Goal: Task Accomplishment & Management: Use online tool/utility

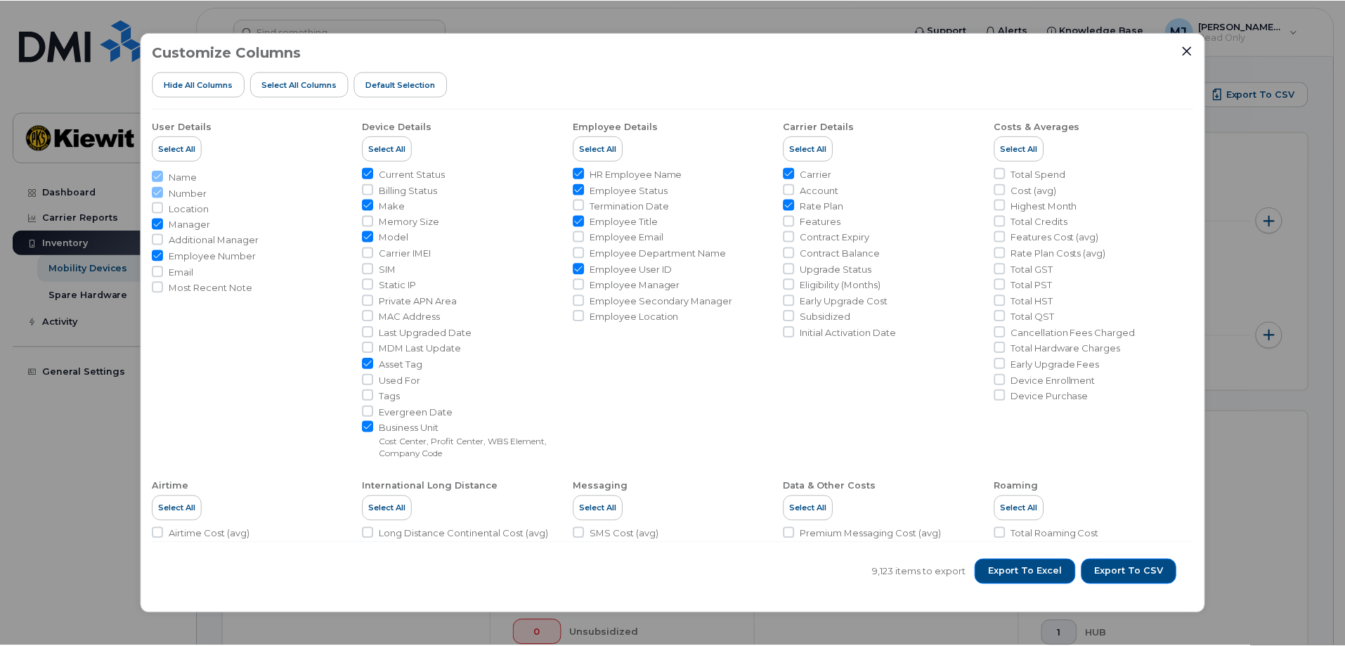
scroll to position [461, 0]
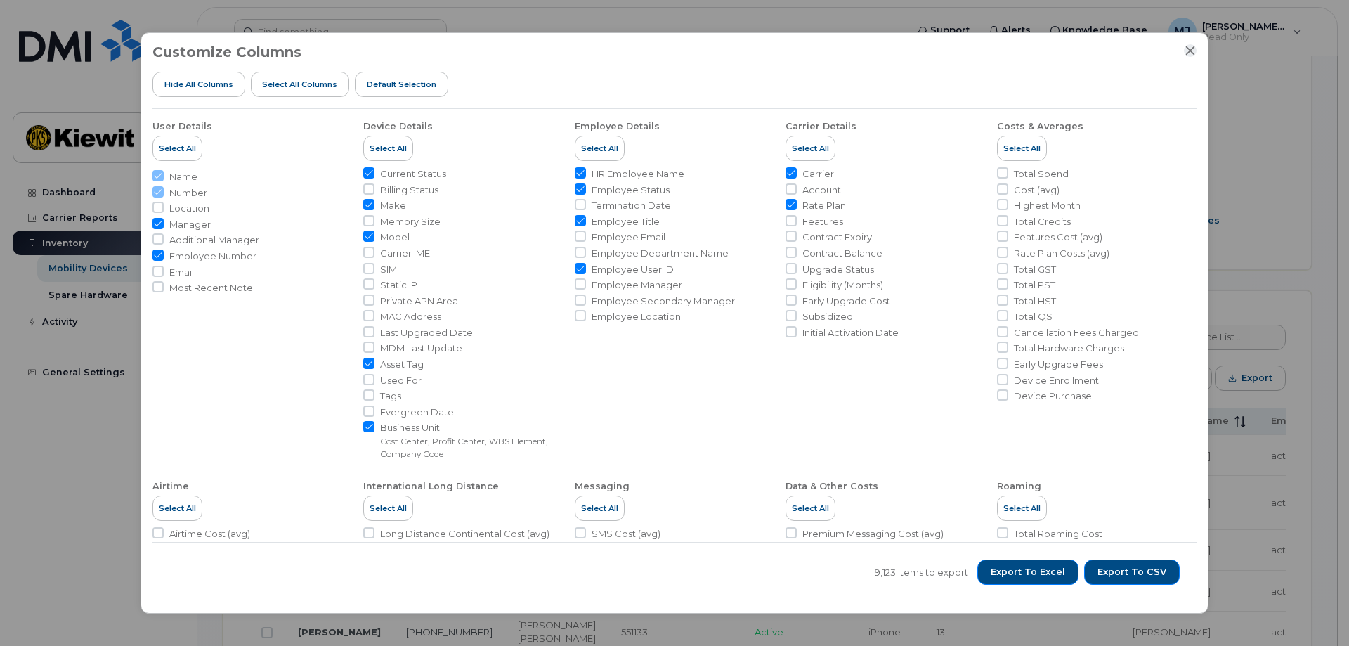
click at [1188, 56] on icon "Close" at bounding box center [1190, 50] width 11 height 11
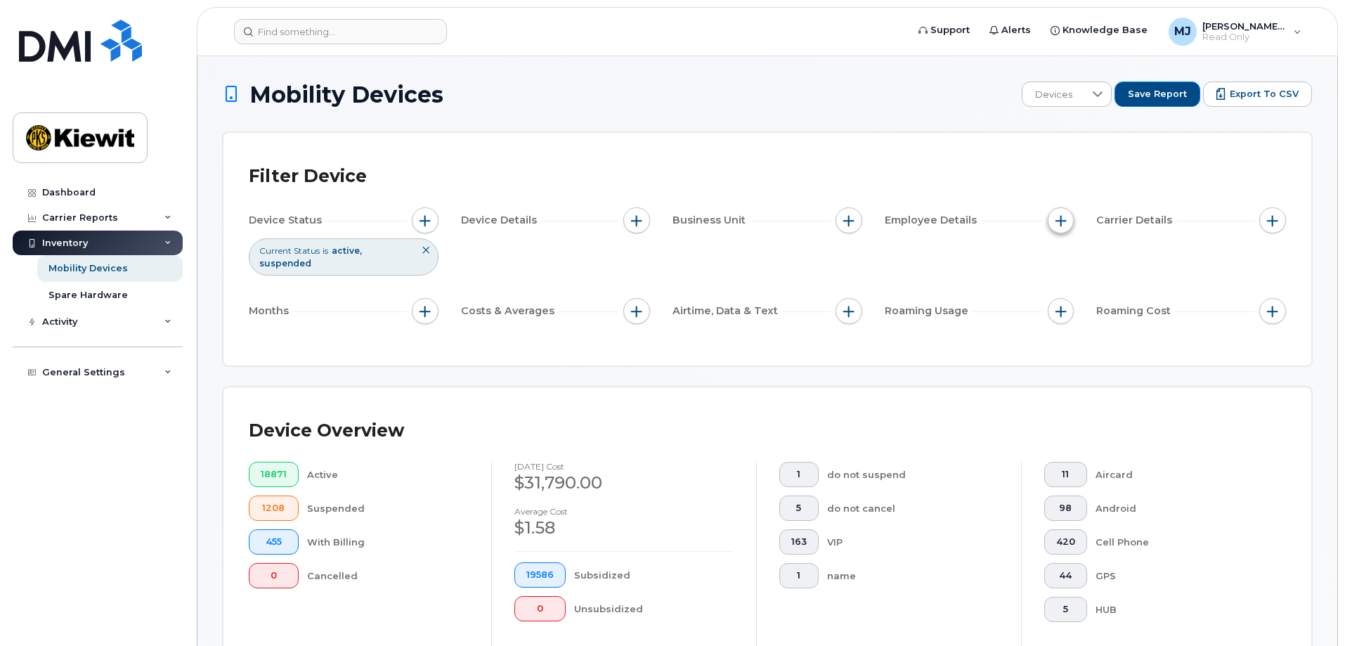
click at [1051, 221] on button "button" at bounding box center [1061, 220] width 27 height 27
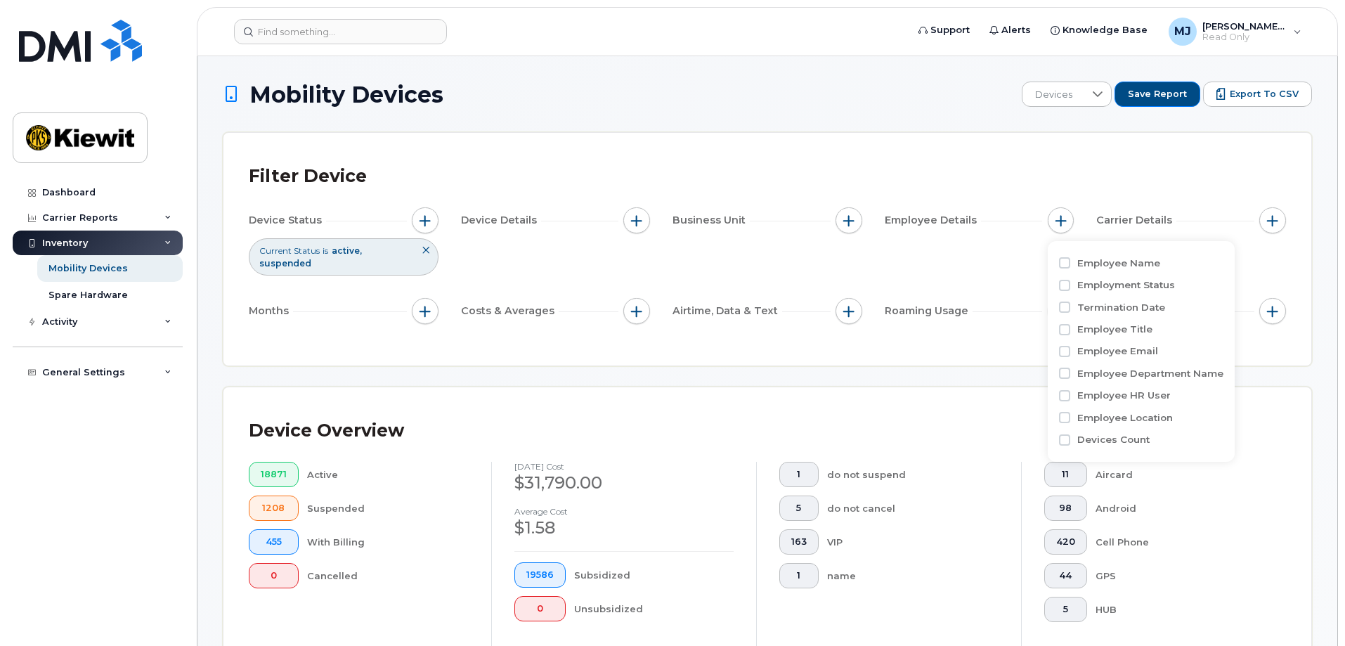
click at [1120, 259] on label "Employee Name" at bounding box center [1118, 263] width 83 height 13
click at [1070, 259] on input "Employee Name" at bounding box center [1064, 262] width 11 height 11
checkbox input "true"
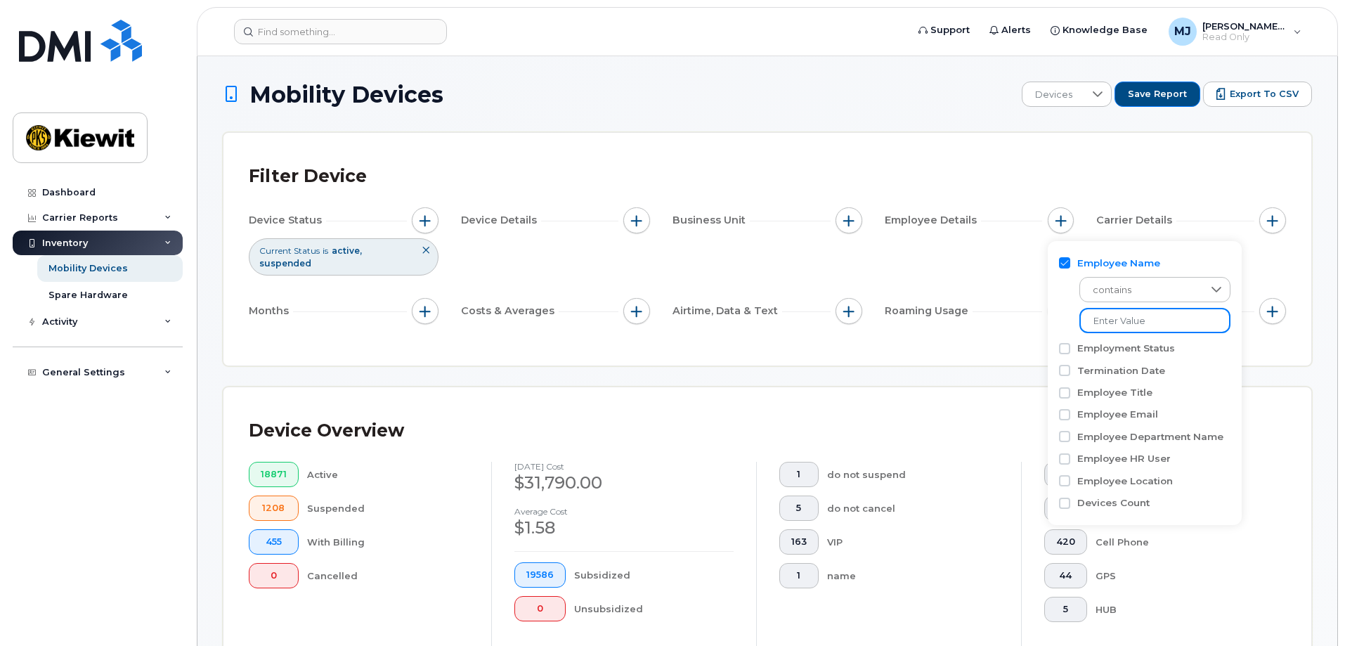
click at [1141, 312] on input at bounding box center [1154, 320] width 151 height 25
type input "ruso"
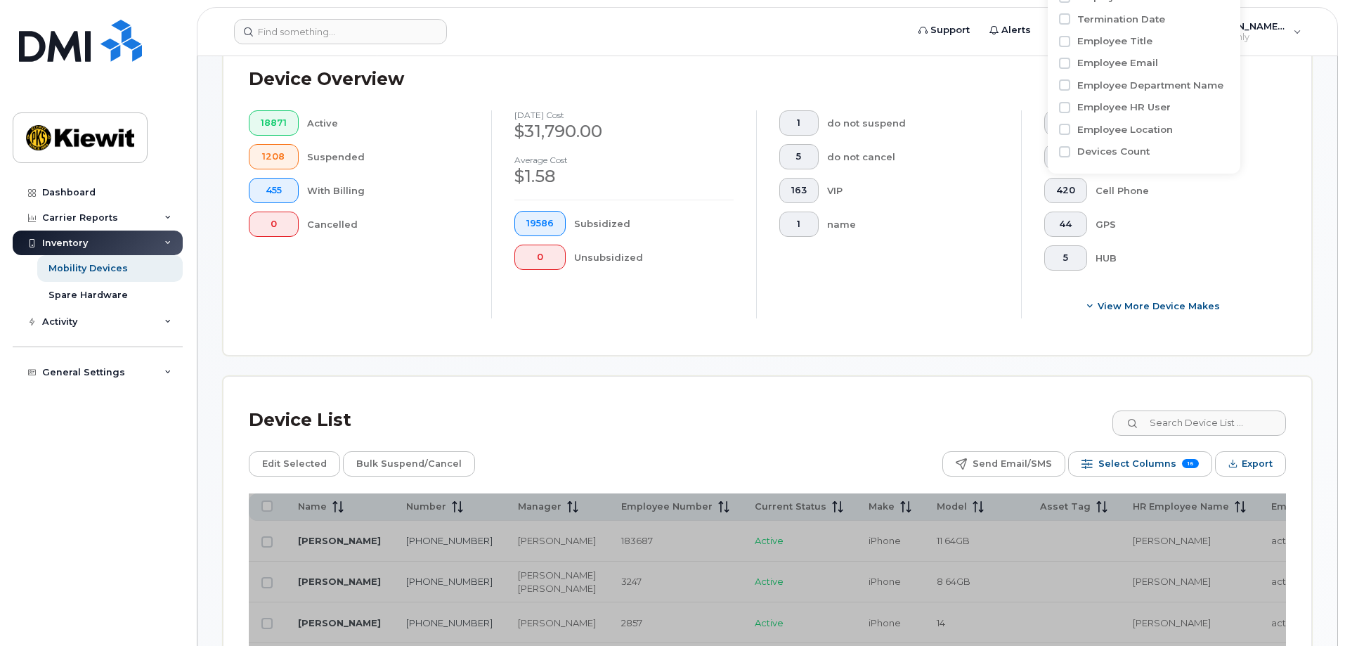
scroll to position [703, 0]
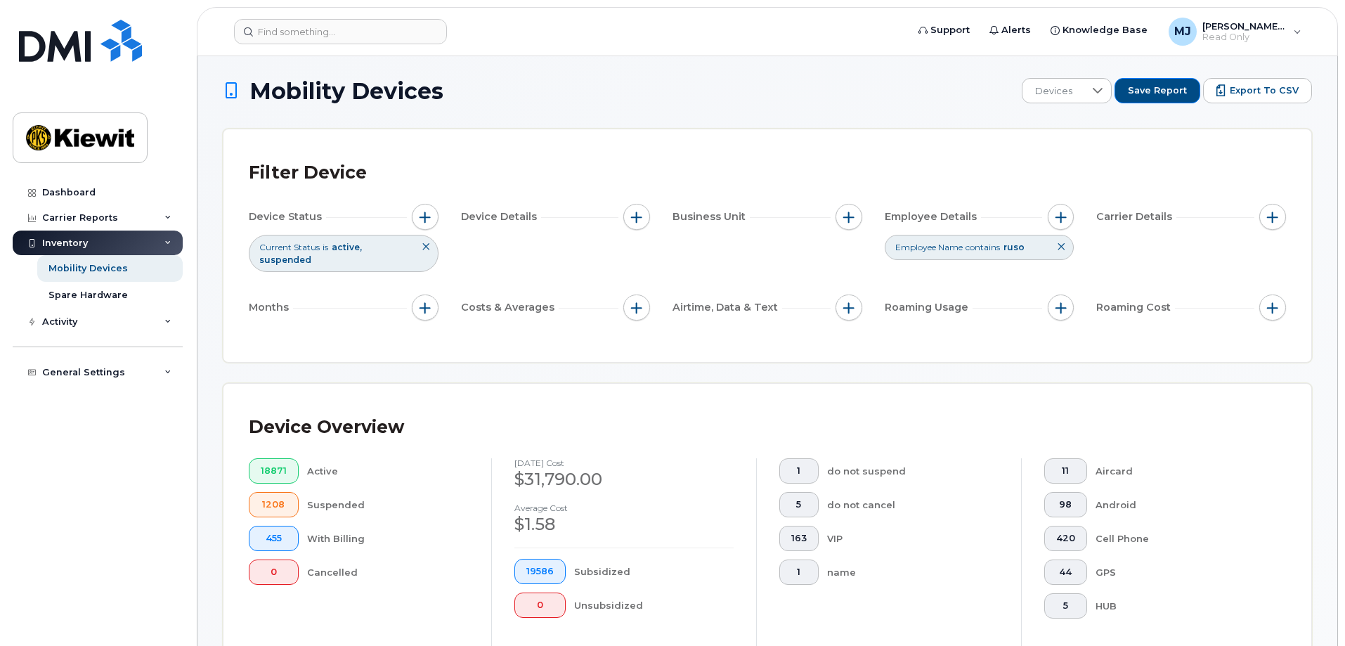
scroll to position [0, 0]
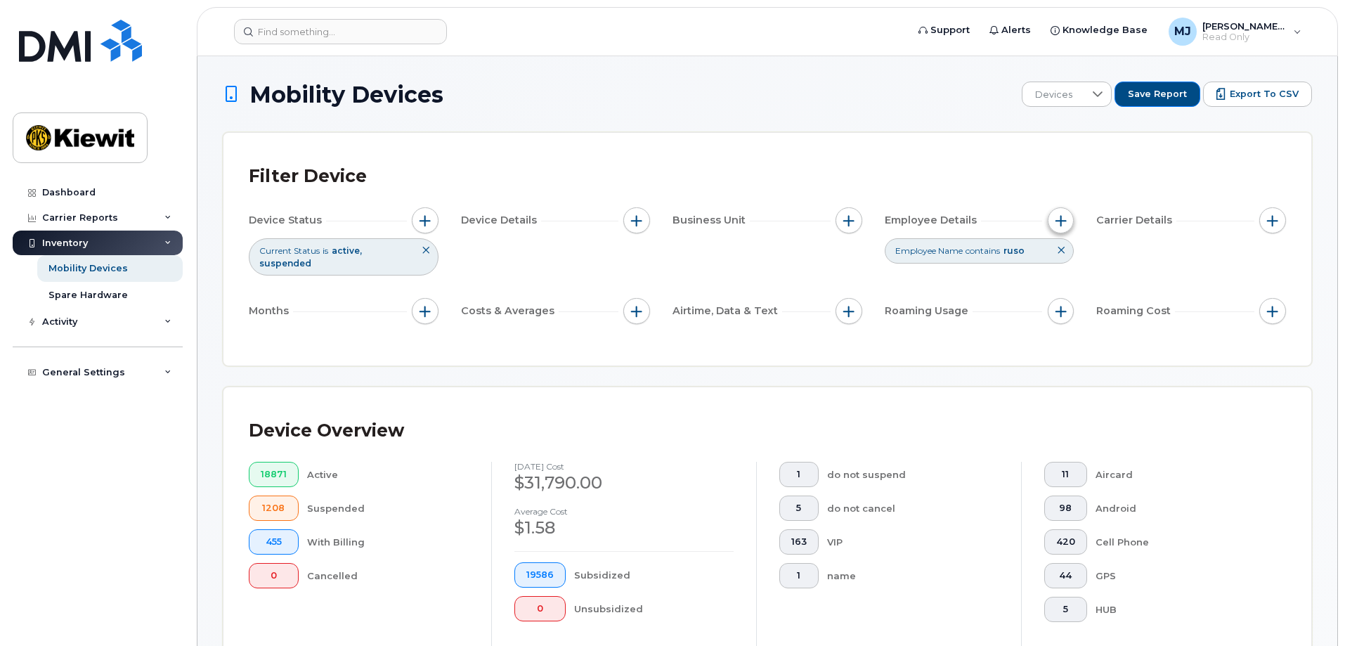
click at [1061, 222] on span "button" at bounding box center [1061, 220] width 11 height 11
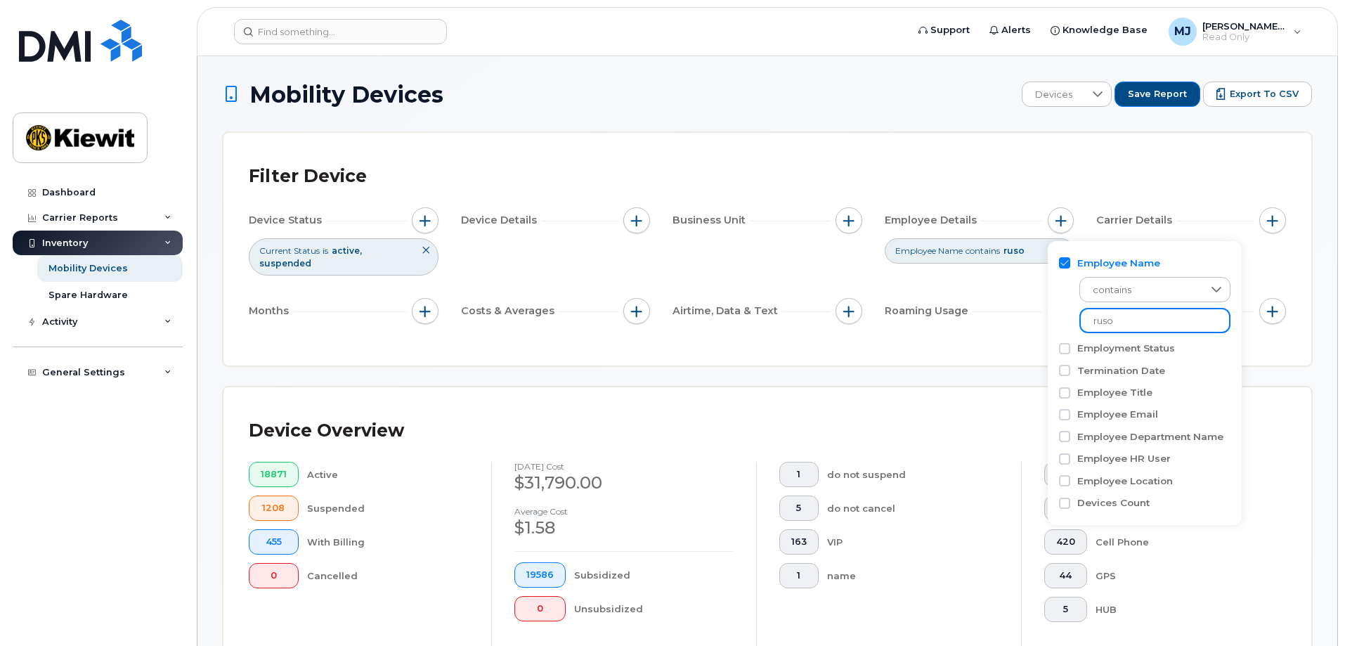
click at [1128, 320] on input "ruso" at bounding box center [1154, 320] width 151 height 25
click at [1094, 325] on input "ruso" at bounding box center [1154, 320] width 151 height 25
type input "douglas ruso"
click at [1019, 354] on div "Filter Device Device Status Current Status is active suspended Device Details B…" at bounding box center [767, 249] width 1088 height 233
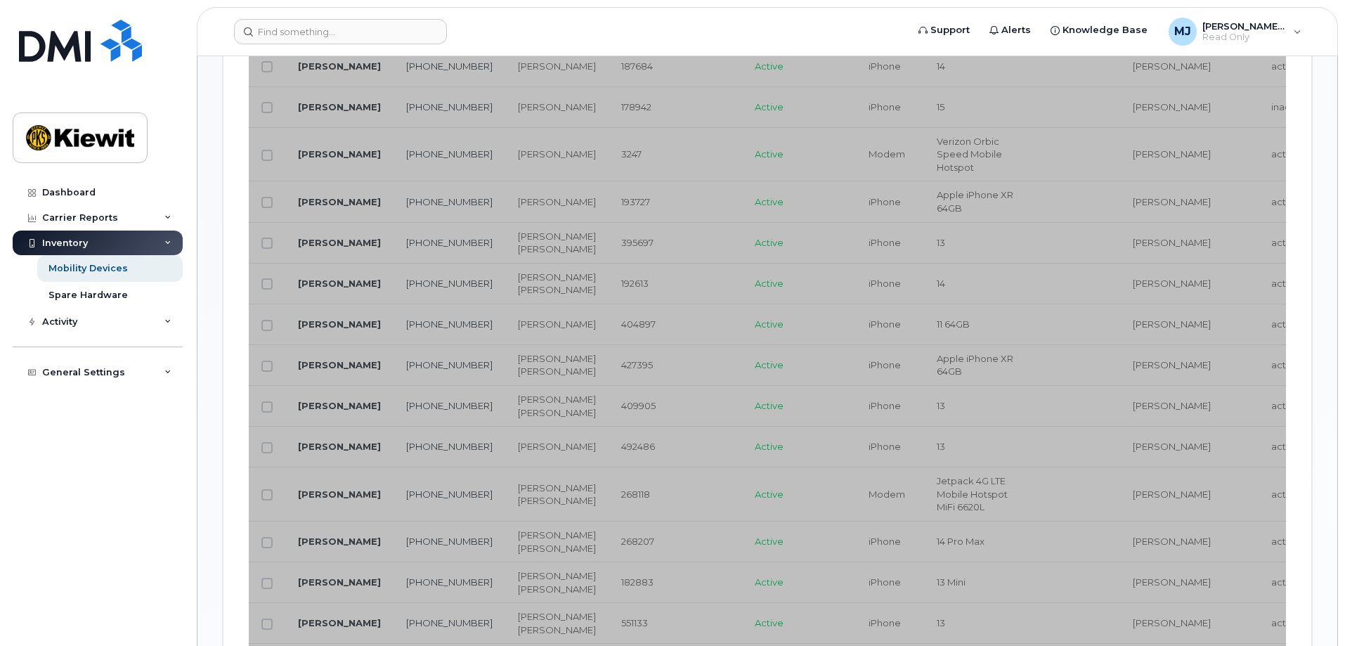
scroll to position [1054, 0]
